Goal: Information Seeking & Learning: Learn about a topic

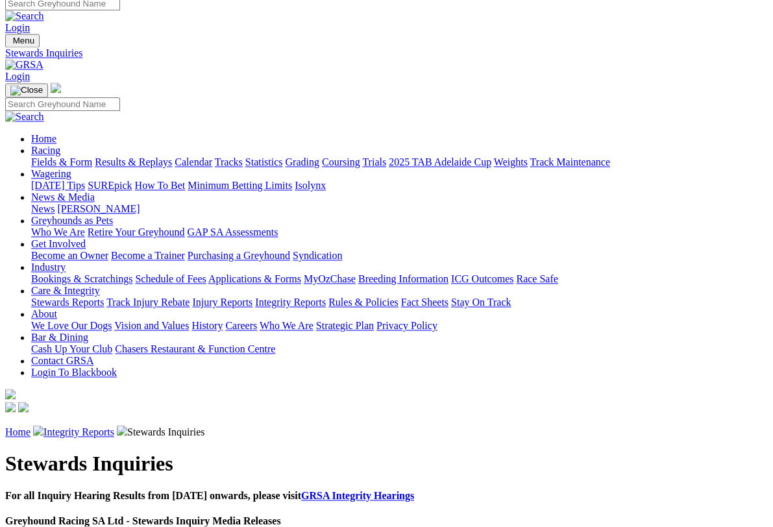
click at [60, 145] on link "Racing" at bounding box center [45, 150] width 29 height 11
click at [162, 157] on link "Results & Replays" at bounding box center [133, 162] width 77 height 11
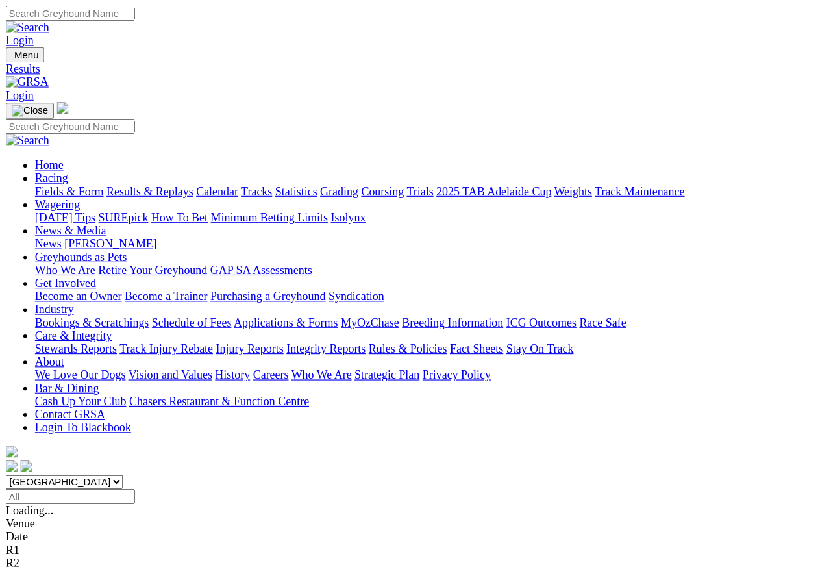
scroll to position [6, 0]
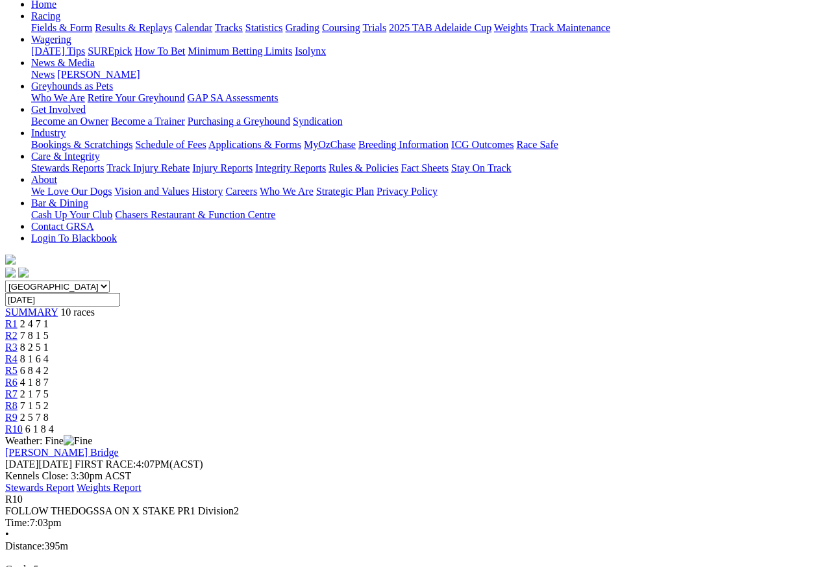
scroll to position [143, 0]
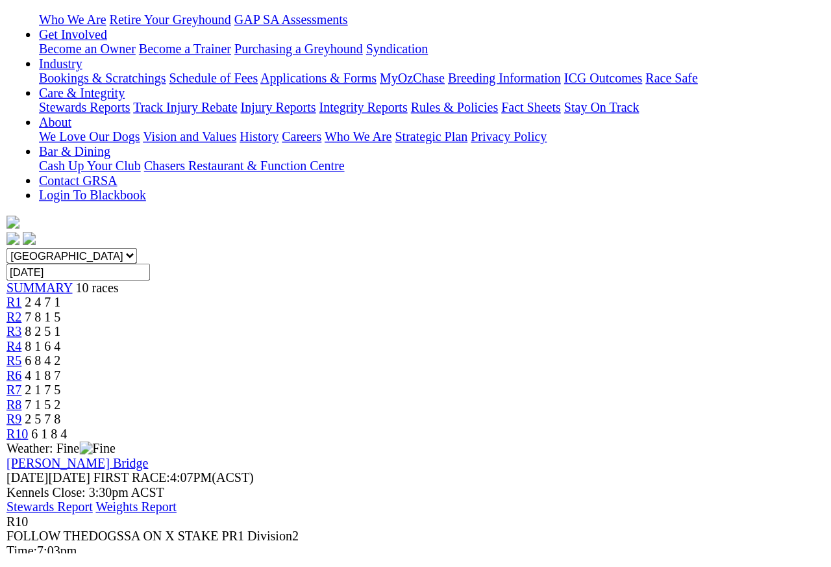
scroll to position [236, 0]
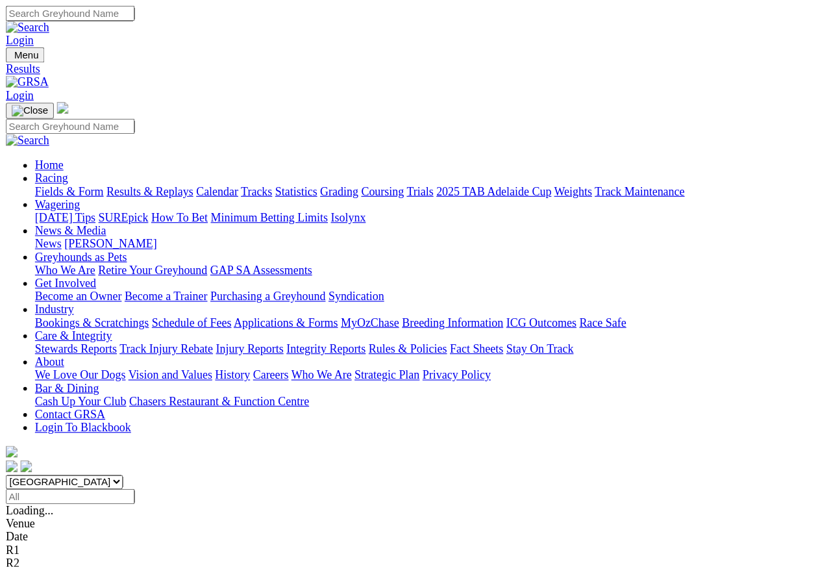
scroll to position [12, 0]
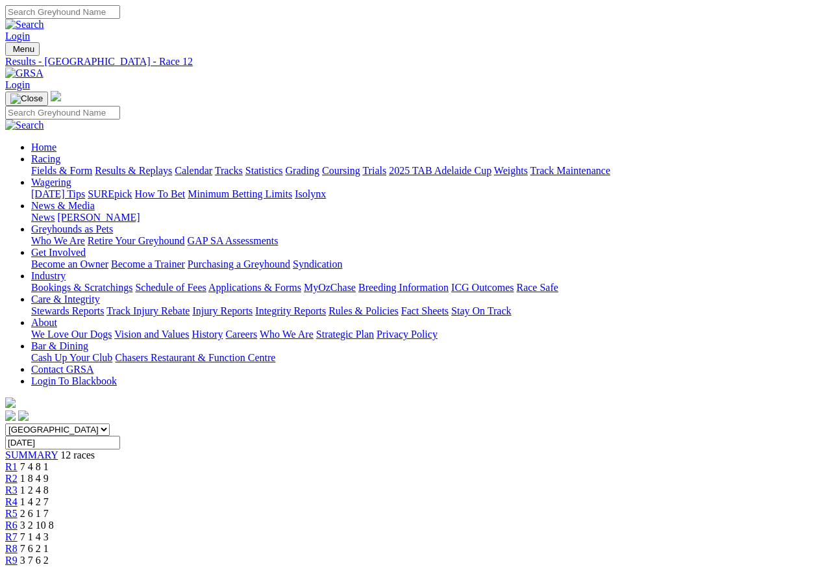
scroll to position [6, 0]
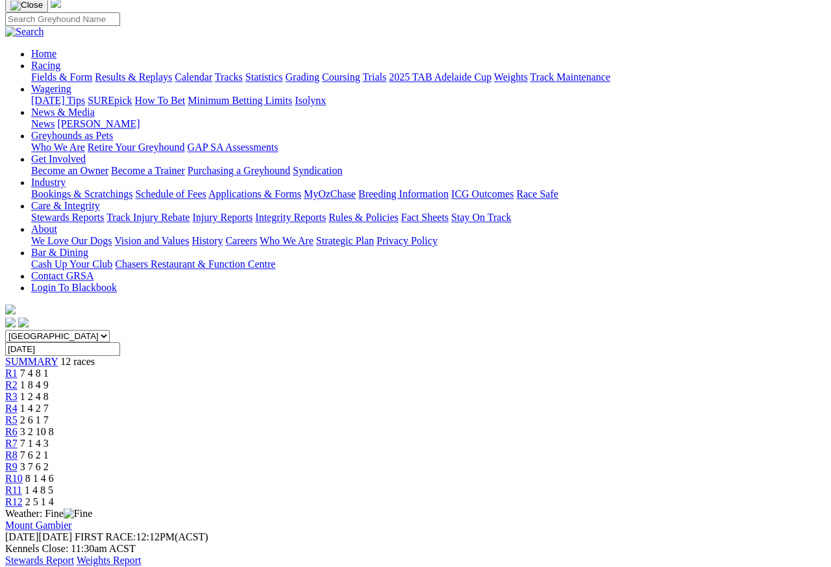
scroll to position [93, 0]
click at [22, 485] on span "R11" at bounding box center [13, 490] width 17 height 11
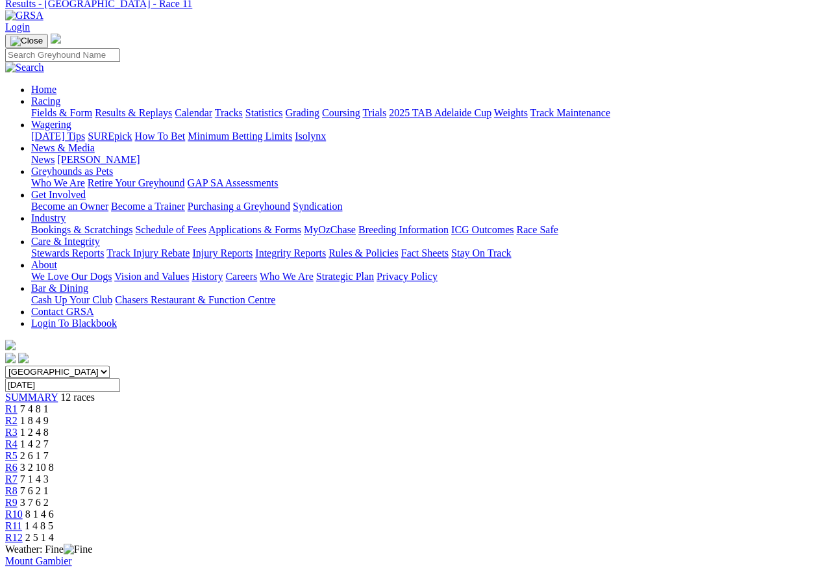
scroll to position [64, 0]
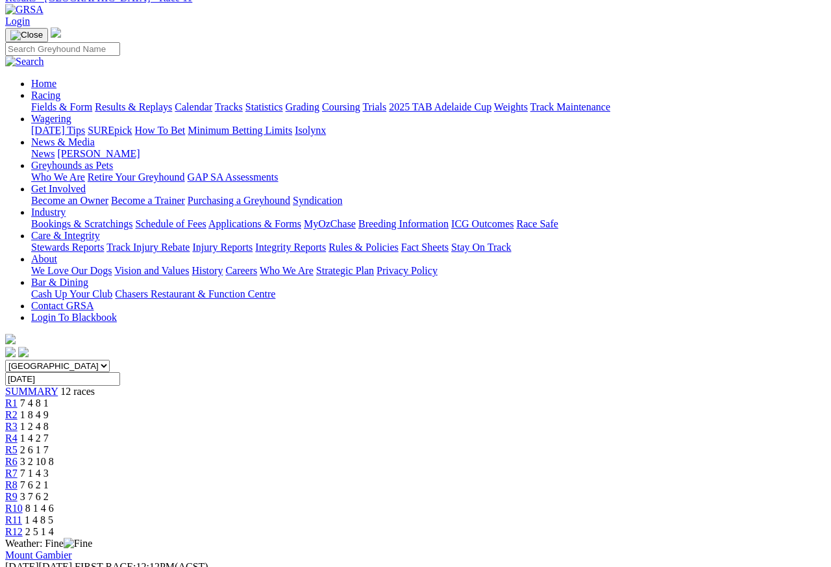
click at [23, 503] on span "R10" at bounding box center [14, 508] width 18 height 11
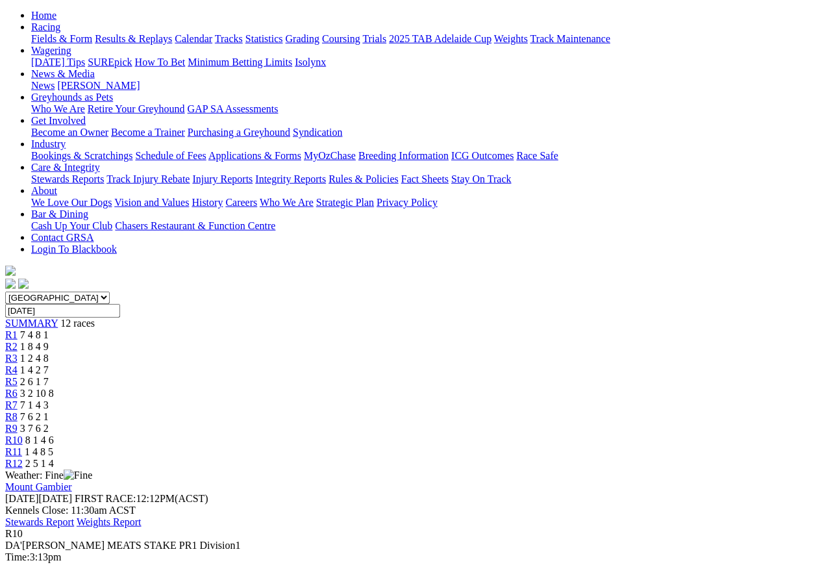
scroll to position [132, 0]
click at [18, 422] on span "R9" at bounding box center [11, 427] width 12 height 11
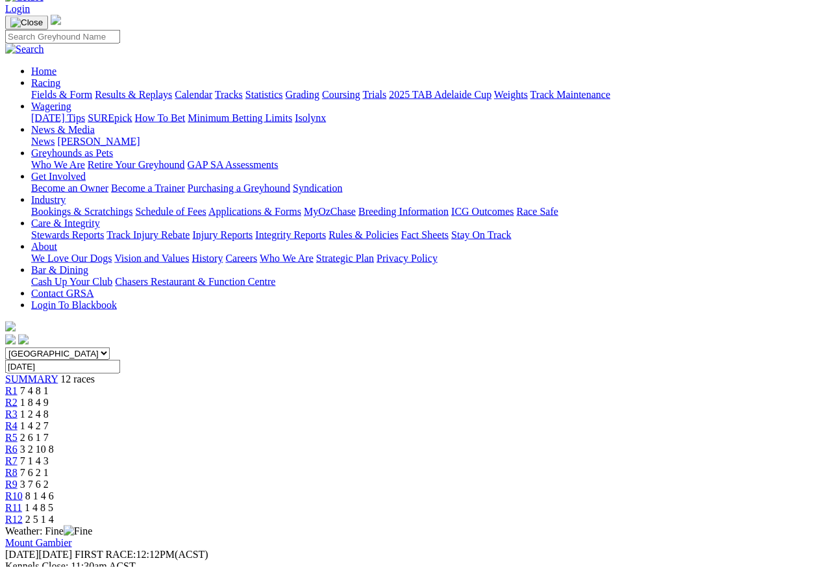
scroll to position [76, 0]
click at [18, 467] on span "R8" at bounding box center [11, 472] width 12 height 11
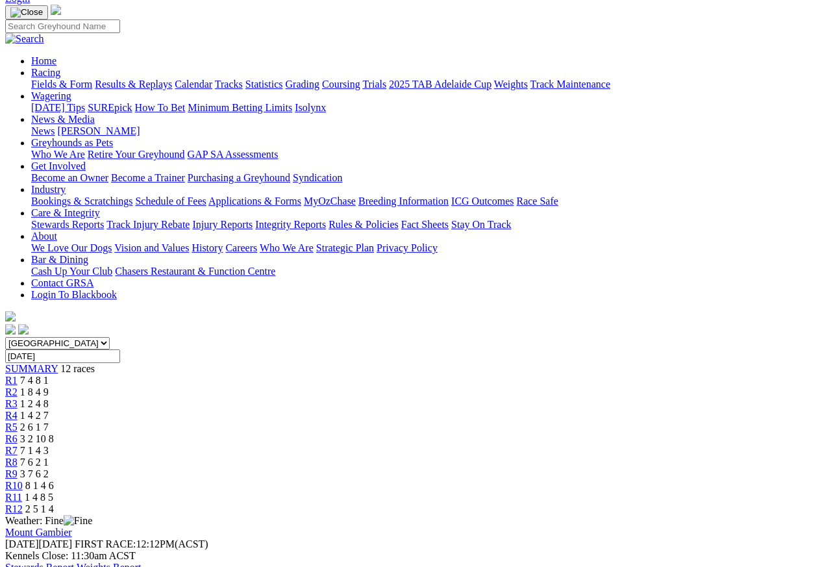
scroll to position [82, 0]
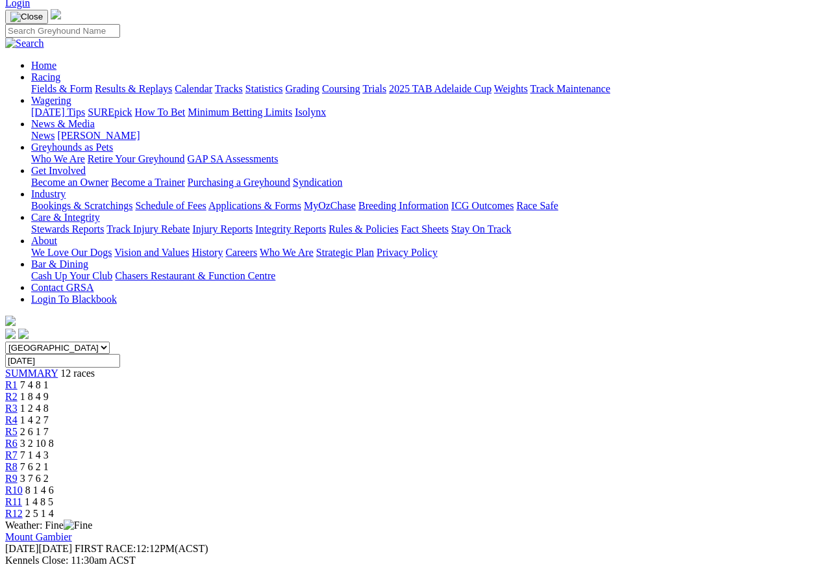
click at [18, 449] on link "R7" at bounding box center [11, 454] width 12 height 11
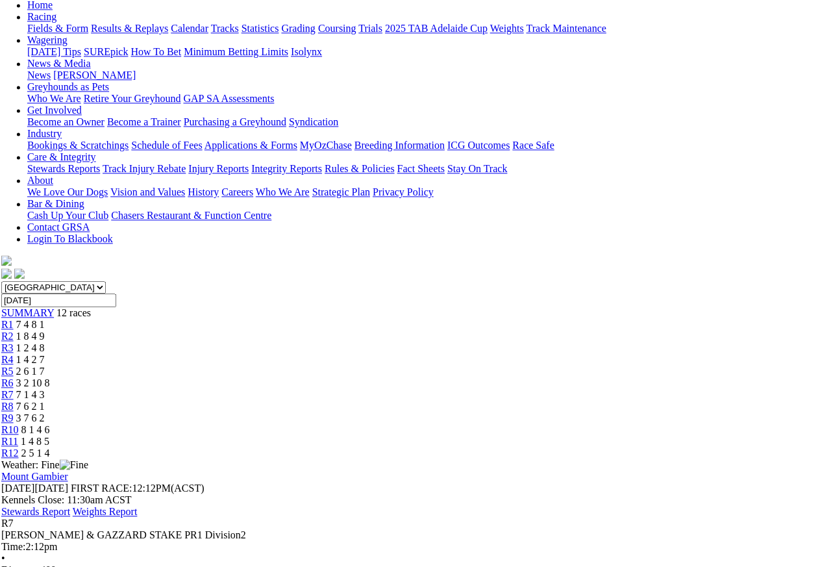
scroll to position [142, 5]
click at [13, 377] on span "R6" at bounding box center [7, 382] width 12 height 11
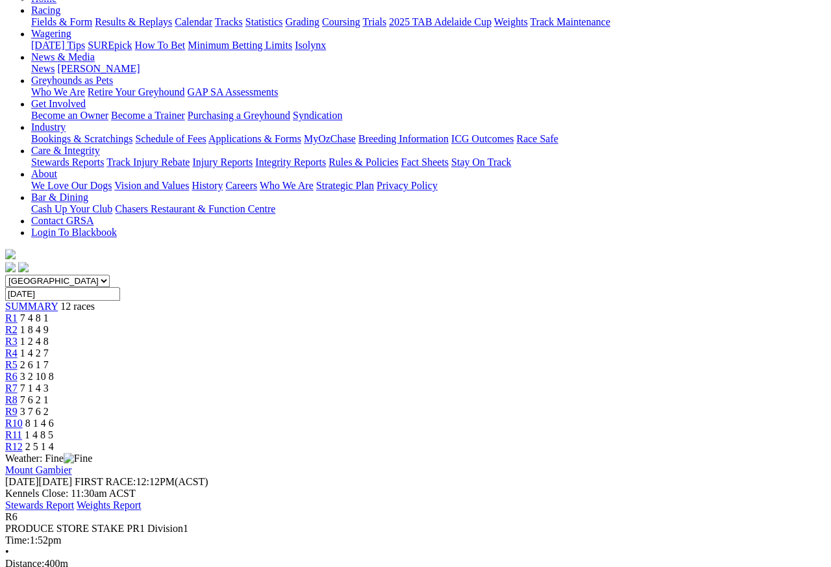
scroll to position [148, 0]
click at [49, 360] on span "2 6 1 7" at bounding box center [34, 365] width 29 height 11
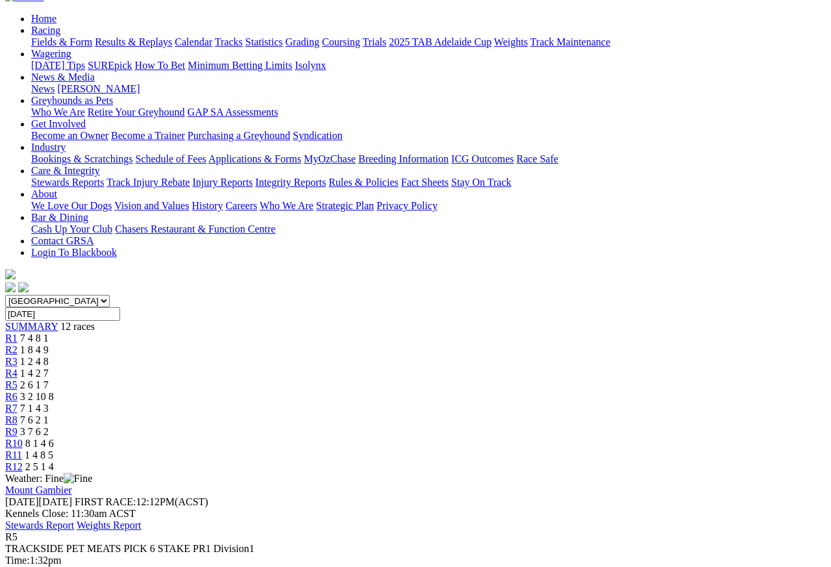
scroll to position [129, 0]
click at [18, 367] on link "R4" at bounding box center [11, 372] width 12 height 11
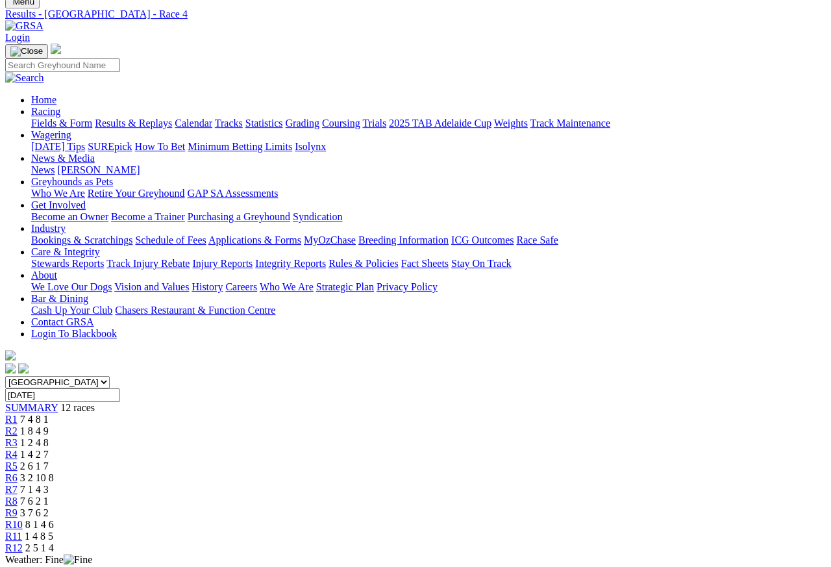
scroll to position [47, 0]
click at [18, 437] on span "R3" at bounding box center [11, 442] width 12 height 11
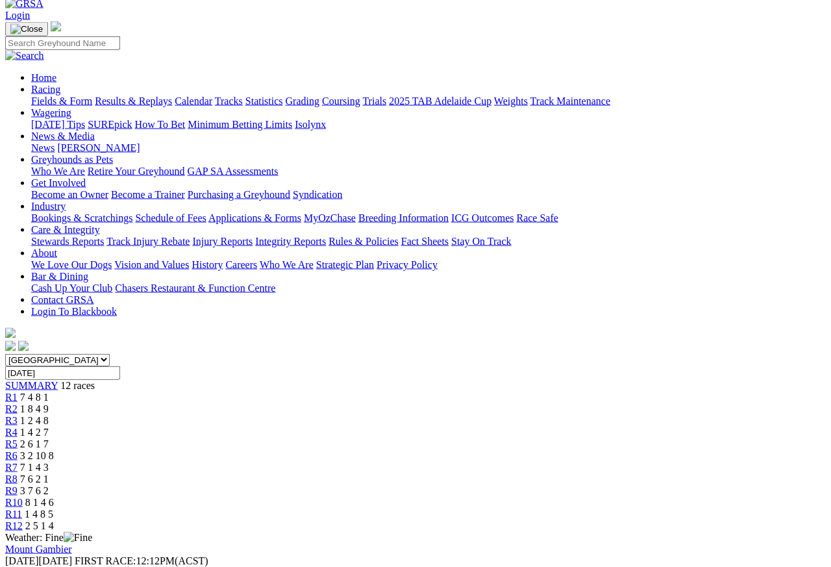
scroll to position [69, 0]
click at [18, 403] on span "R2" at bounding box center [11, 408] width 12 height 11
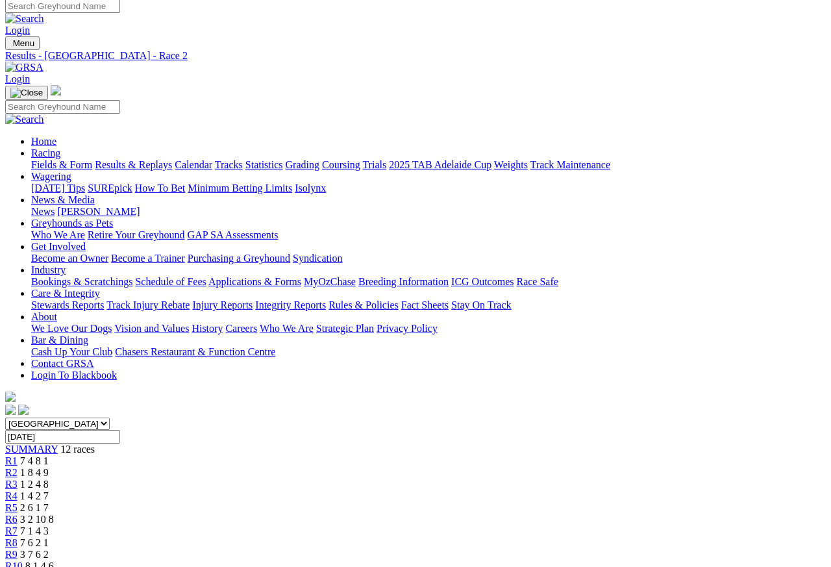
scroll to position [6, 0]
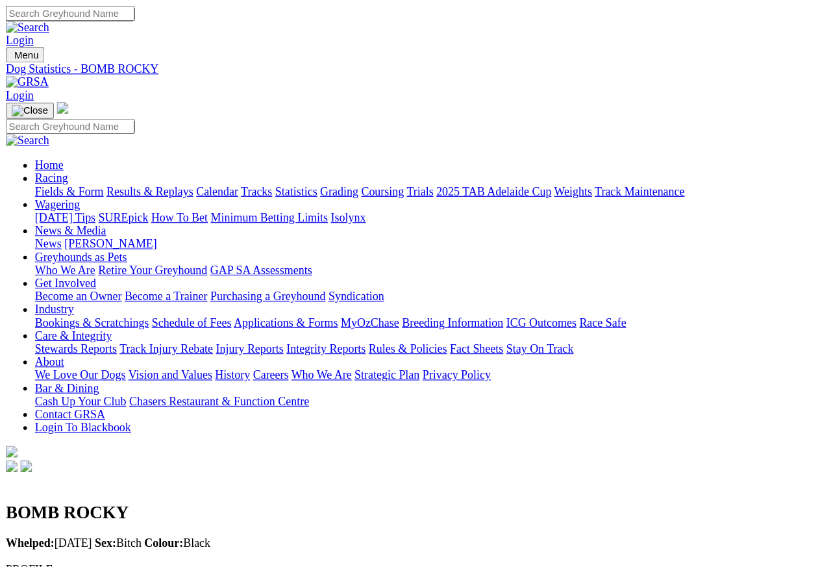
scroll to position [6, 0]
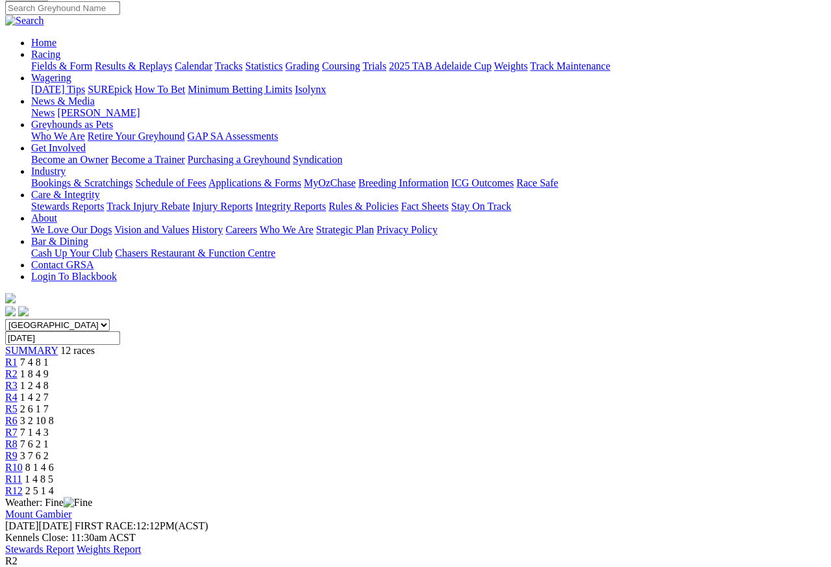
scroll to position [104, 0]
click at [49, 357] on span "7 4 8 1" at bounding box center [34, 362] width 29 height 11
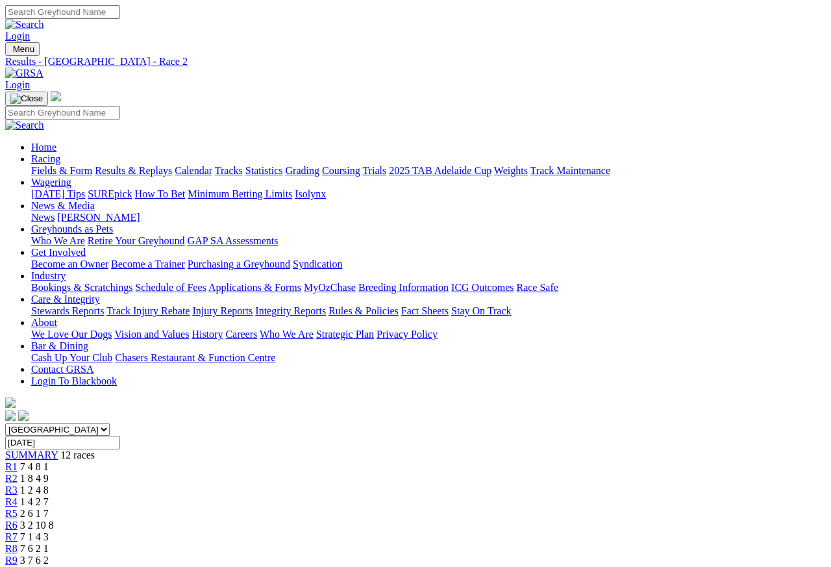
scroll to position [6, 0]
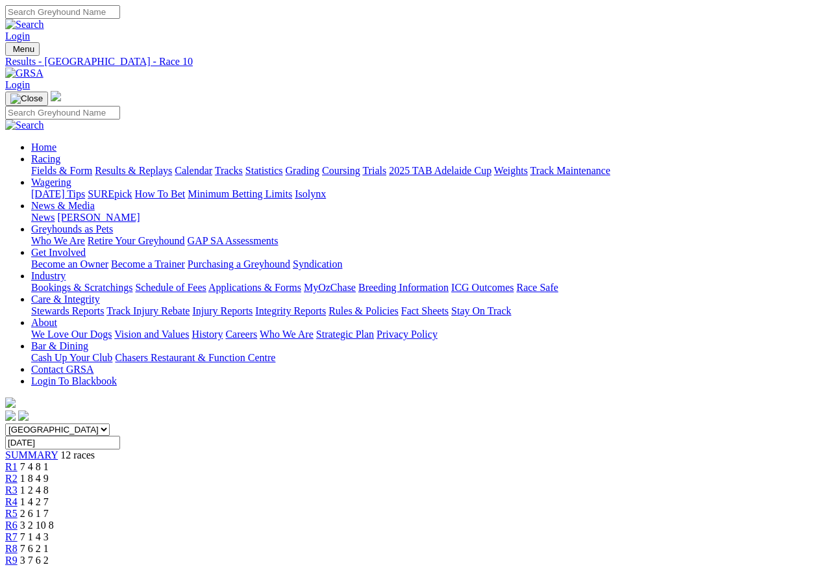
scroll to position [6, 0]
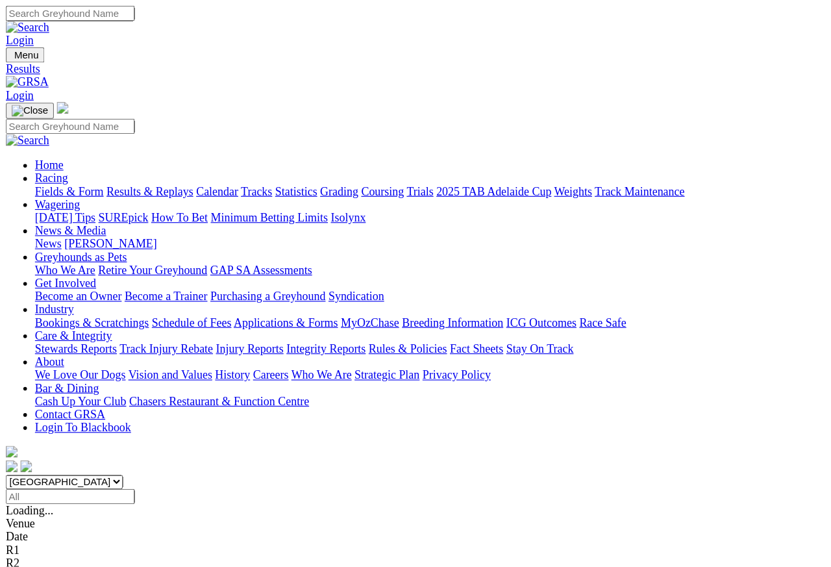
scroll to position [5, 0]
